Goal: Task Accomplishment & Management: Use online tool/utility

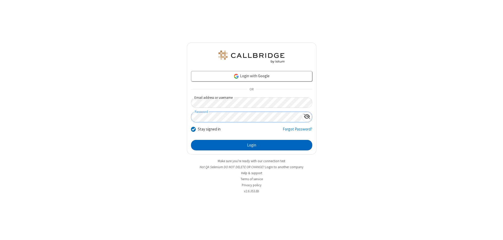
click at [252, 145] on button "Login" at bounding box center [251, 145] width 121 height 10
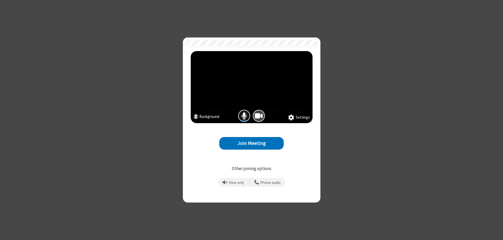
click at [244, 116] on span "Mic is on" at bounding box center [244, 116] width 5 height 8
click at [252, 143] on button "Join Meeting" at bounding box center [251, 143] width 64 height 13
